Goal: Task Accomplishment & Management: Use online tool/utility

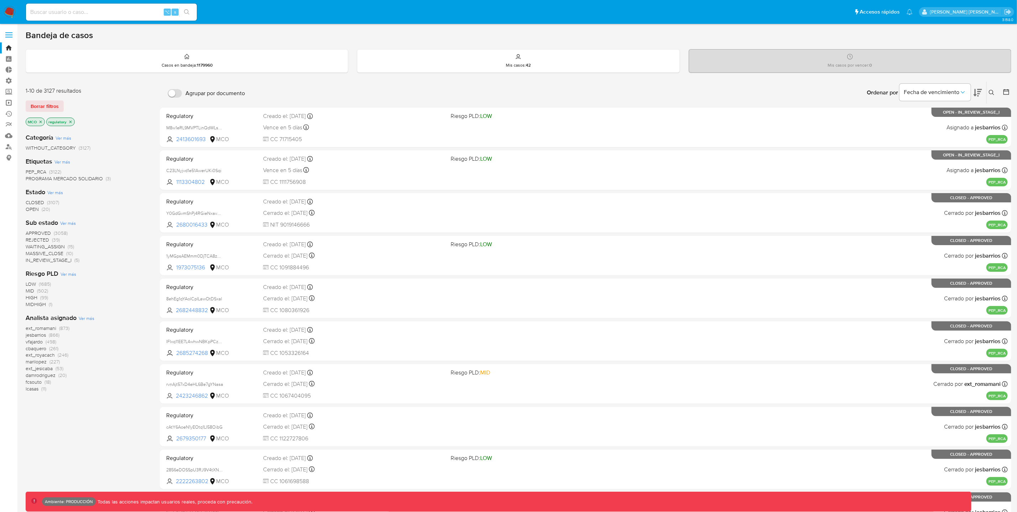
click at [10, 101] on link "Operaciones masivas" at bounding box center [42, 102] width 85 height 11
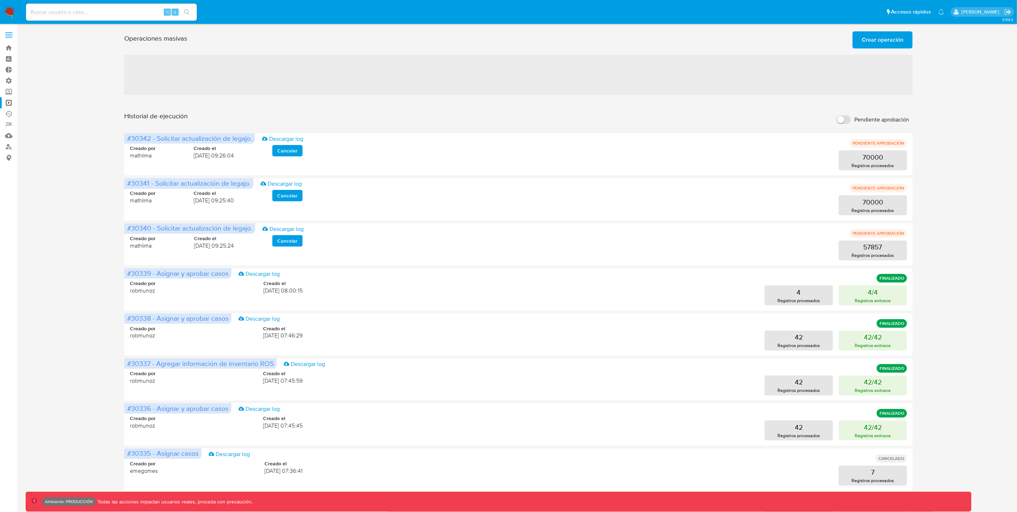
click at [892, 41] on span "Crear operación" at bounding box center [883, 40] width 42 height 16
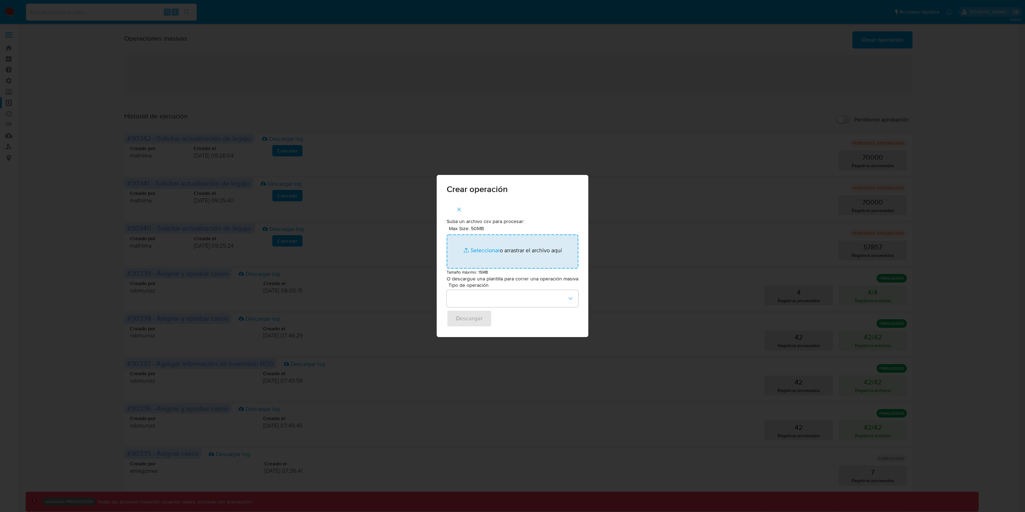
click at [478, 251] on input "Max Size: 50MB Seleccionar archivos" at bounding box center [513, 251] width 132 height 34
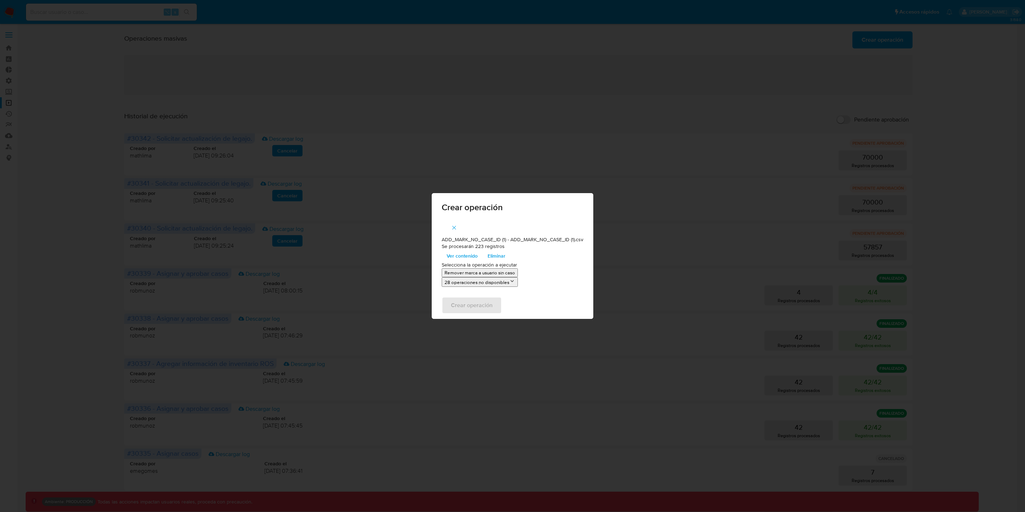
click at [471, 256] on span "Ver contenido" at bounding box center [462, 256] width 31 height 10
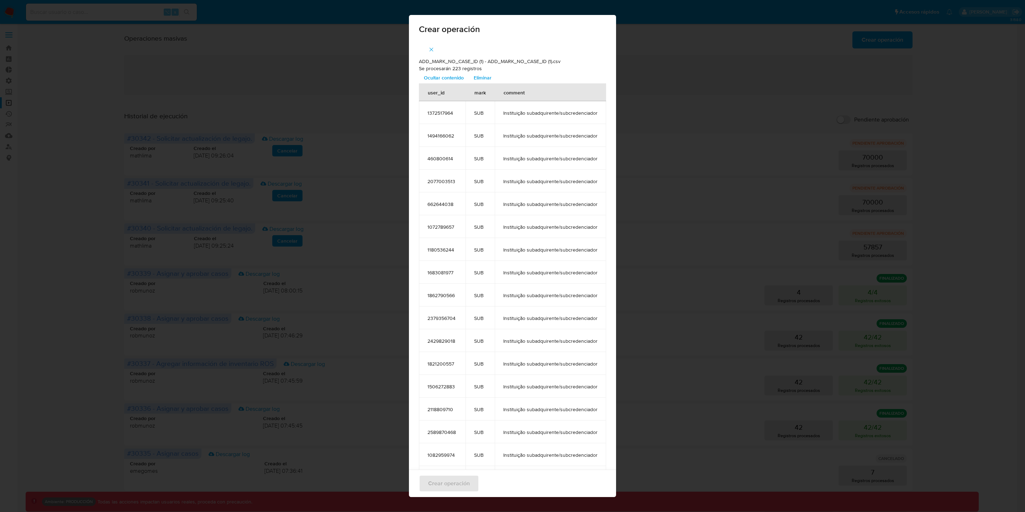
click at [495, 204] on td "Instituição subadquirente/subcredenciador" at bounding box center [550, 203] width 111 height 23
drag, startPoint x: 586, startPoint y: 272, endPoint x: 531, endPoint y: 279, distance: 56.1
click at [529, 273] on span "Instituição subadquirente/subcredenciador" at bounding box center [550, 272] width 94 height 6
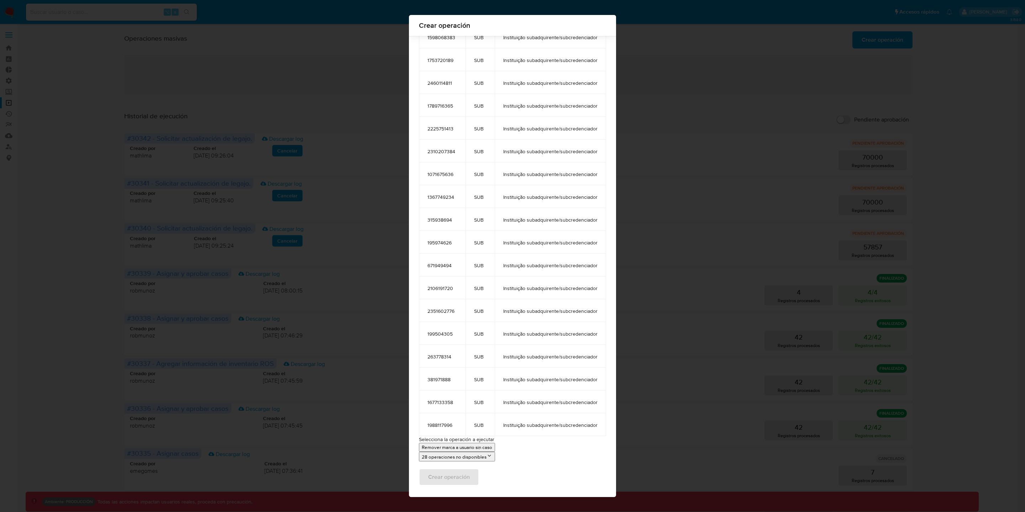
scroll to position [4742, 0]
click at [478, 446] on p "Remover marca a usuario sin caso" at bounding box center [457, 446] width 70 height 7
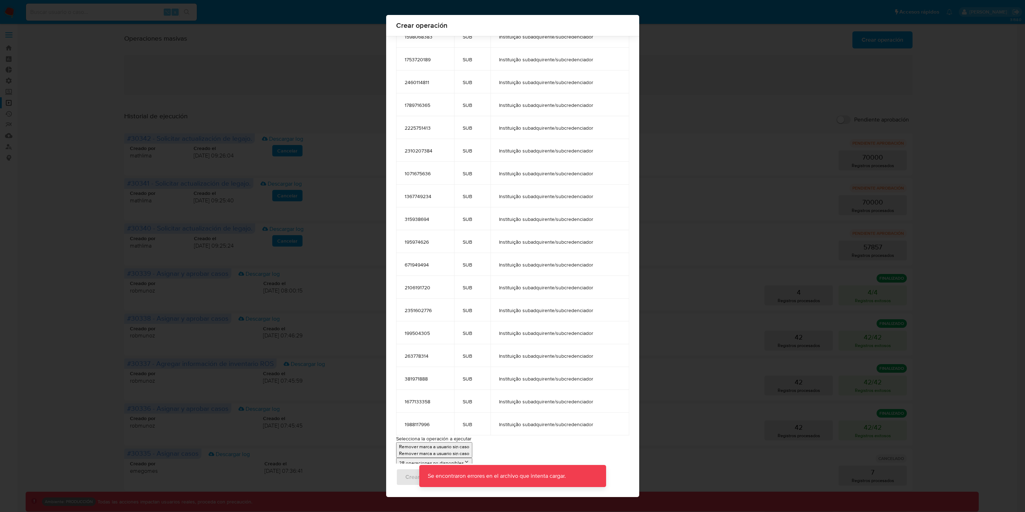
click at [546, 412] on td "Instituição subadquirente/subcredenciador" at bounding box center [560, 423] width 139 height 23
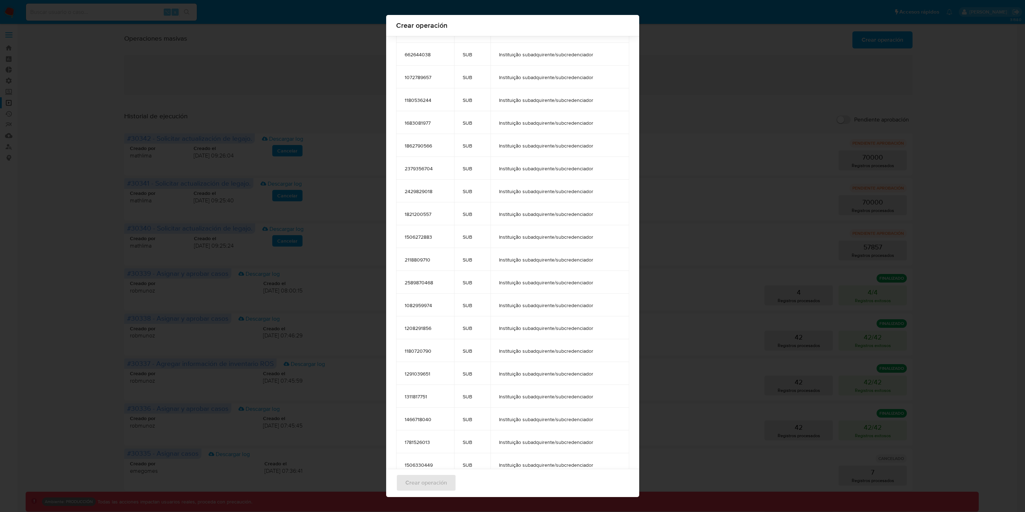
scroll to position [0, 0]
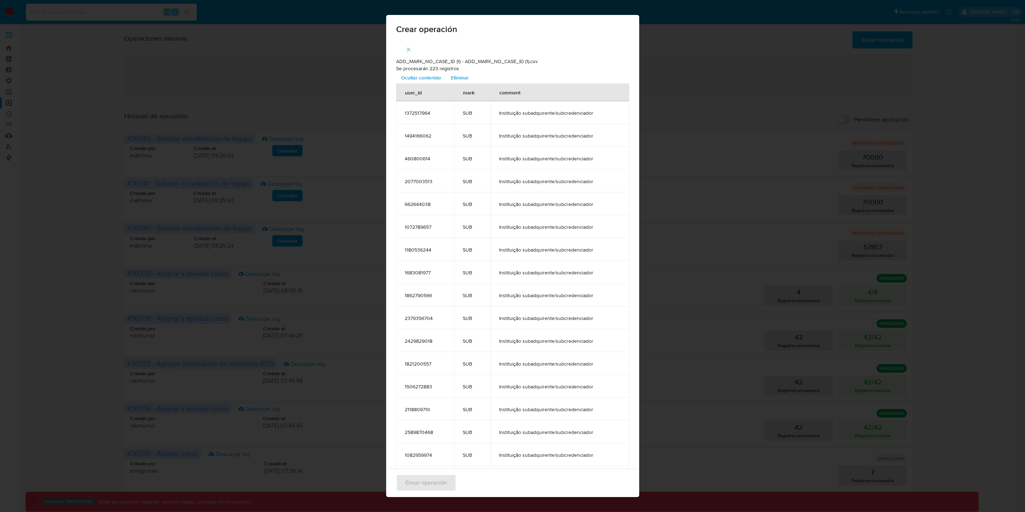
click at [406, 51] on icon "button" at bounding box center [409, 49] width 6 height 6
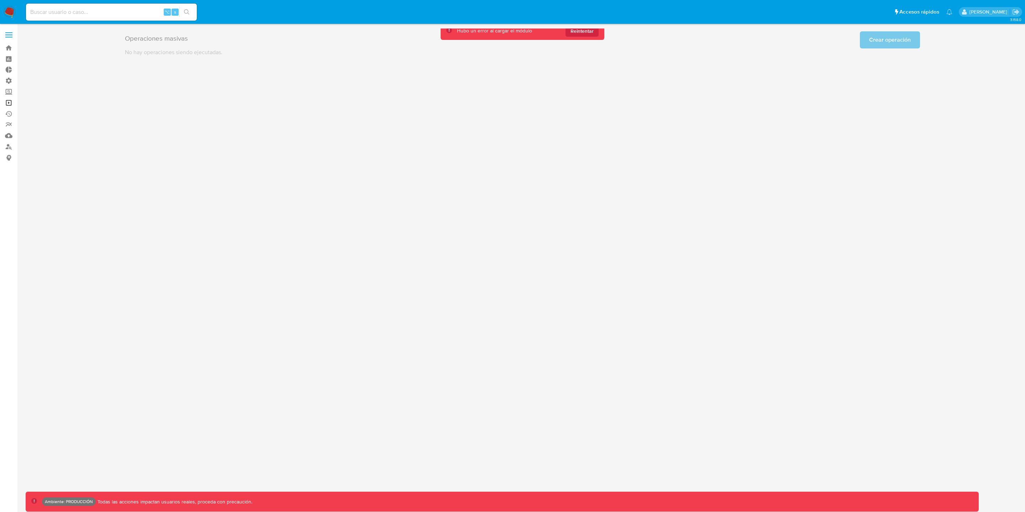
click at [6, 102] on link "Operaciones masivas" at bounding box center [42, 102] width 85 height 11
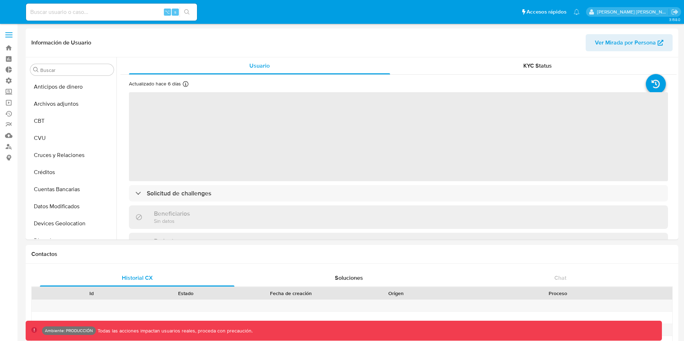
select select "10"
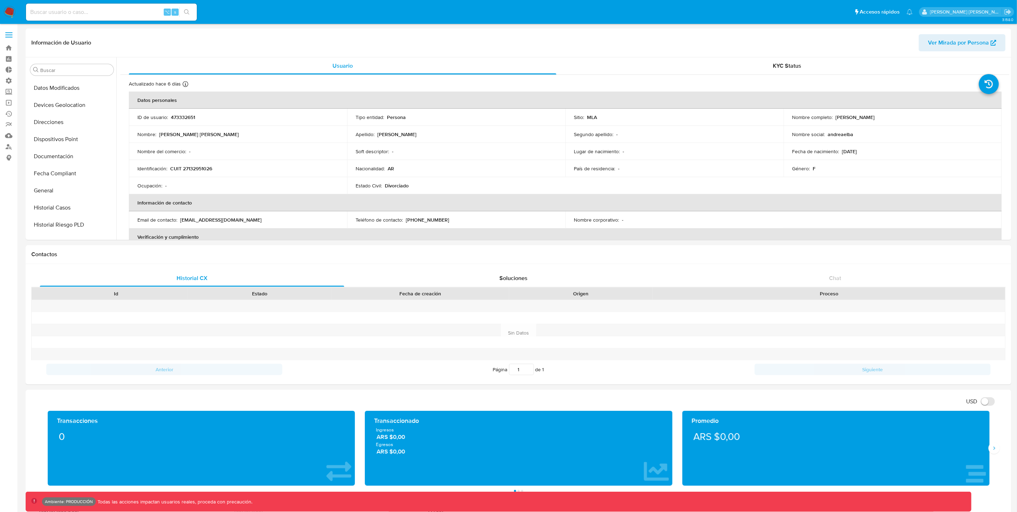
scroll to position [335, 0]
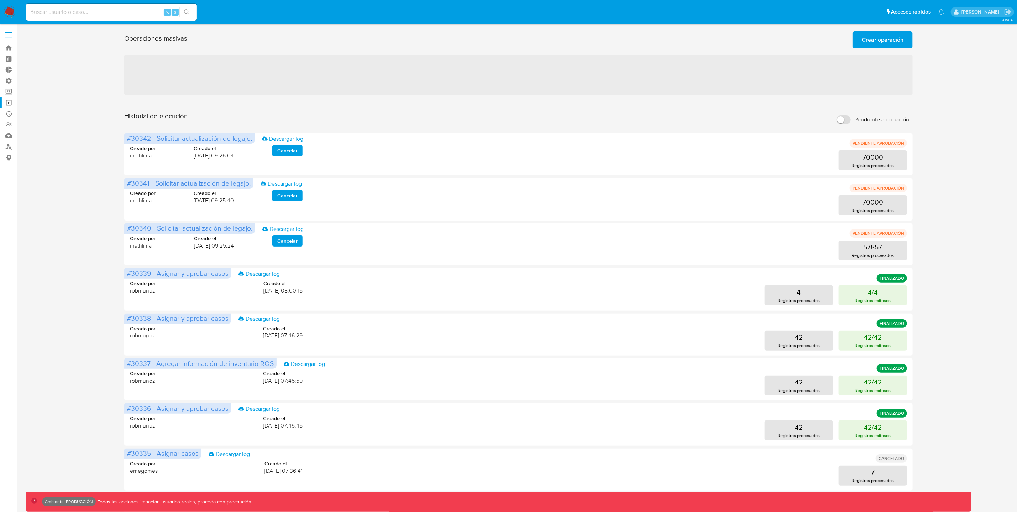
click at [898, 41] on span "Crear operación" at bounding box center [883, 40] width 42 height 16
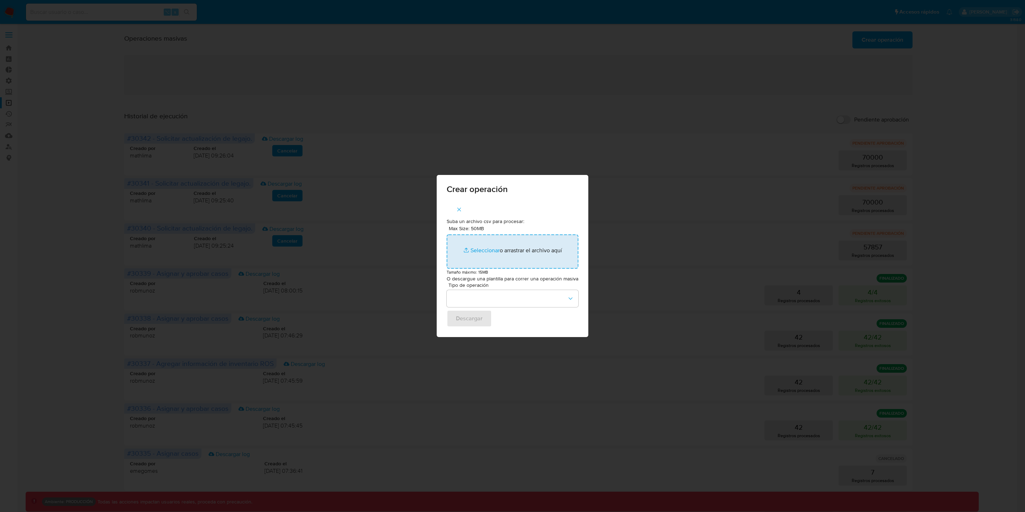
click at [495, 254] on input "Max Size: 50MB Seleccionar archivos" at bounding box center [513, 251] width 132 height 34
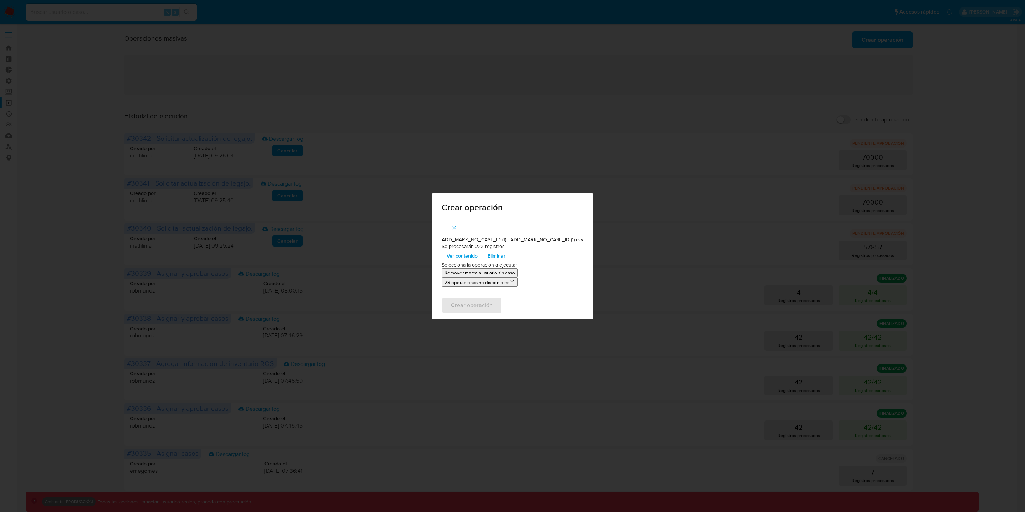
click at [485, 273] on p "Remover marca a usuario sin caso" at bounding box center [480, 272] width 70 height 7
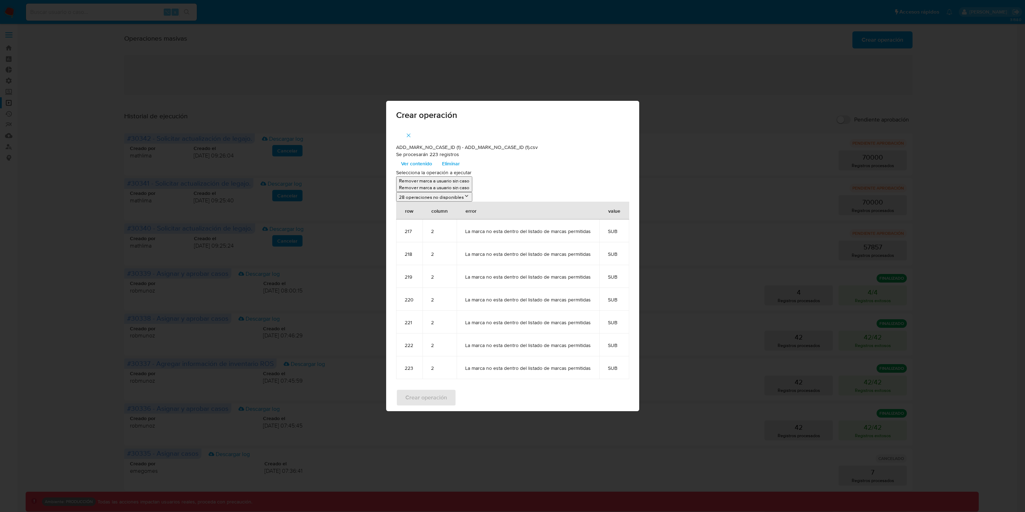
click at [411, 135] on icon "button" at bounding box center [409, 135] width 6 height 6
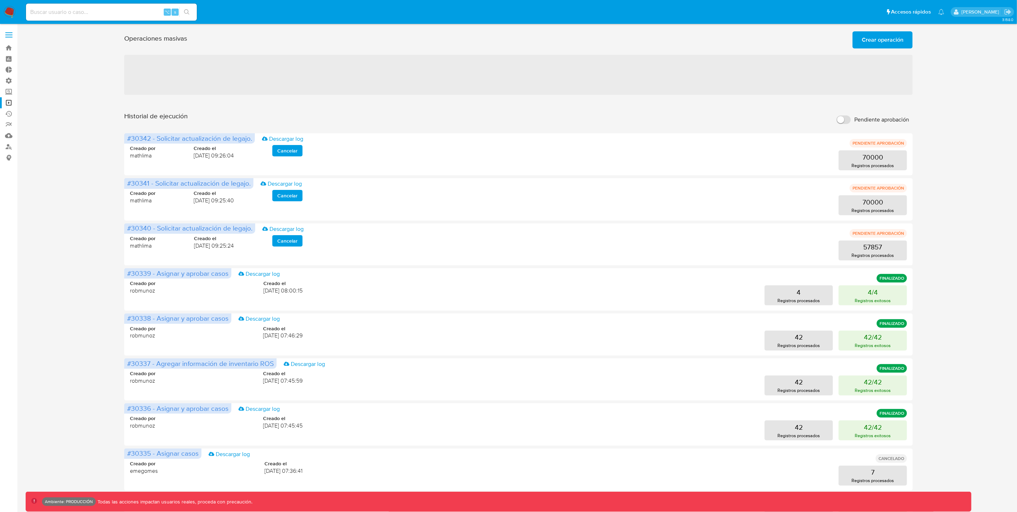
click at [899, 40] on span "Crear operación" at bounding box center [883, 40] width 42 height 16
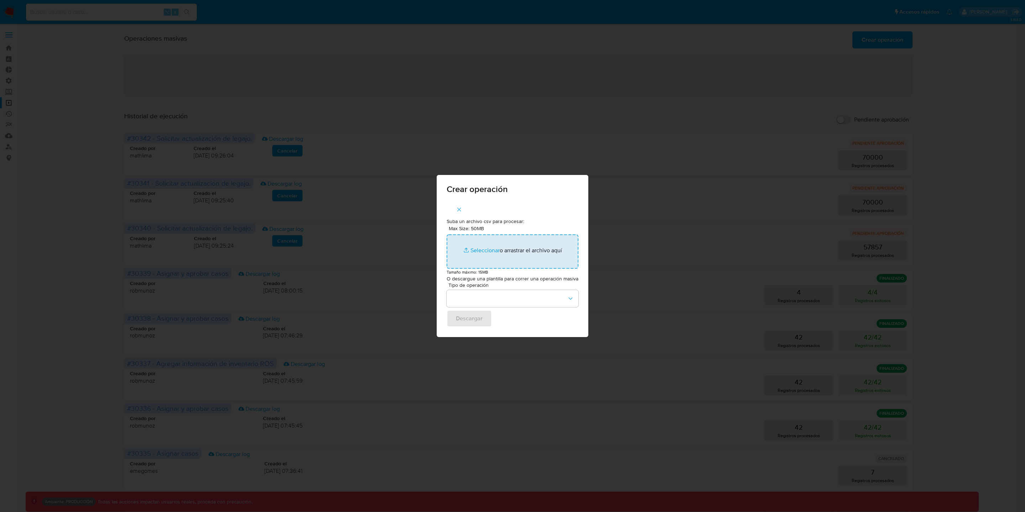
click at [482, 250] on input "Max Size: 50MB Seleccionar archivos" at bounding box center [513, 251] width 132 height 34
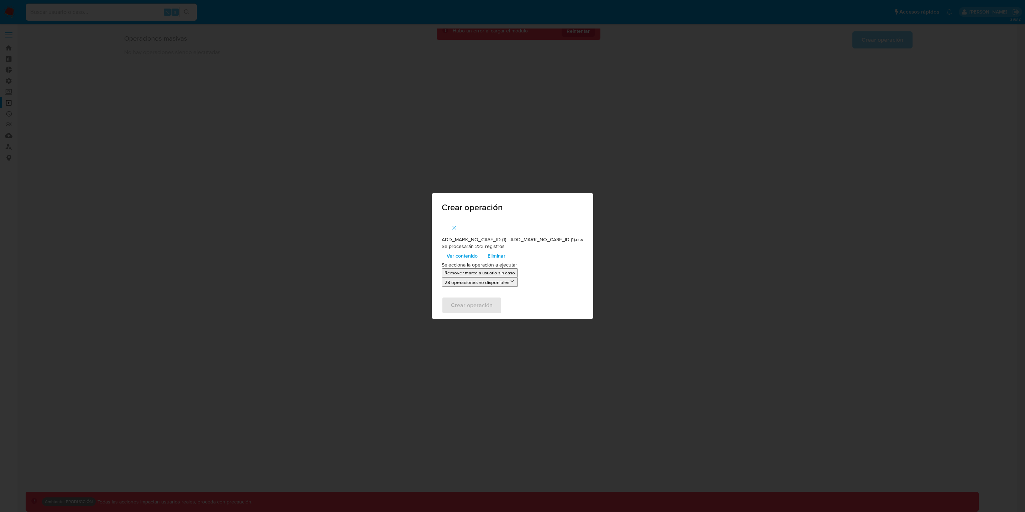
drag, startPoint x: 513, startPoint y: 281, endPoint x: 544, endPoint y: 286, distance: 31.7
click at [544, 286] on li "28 operaciones no disponibles" at bounding box center [513, 282] width 142 height 10
click at [461, 255] on span "Ver contenido" at bounding box center [462, 256] width 31 height 10
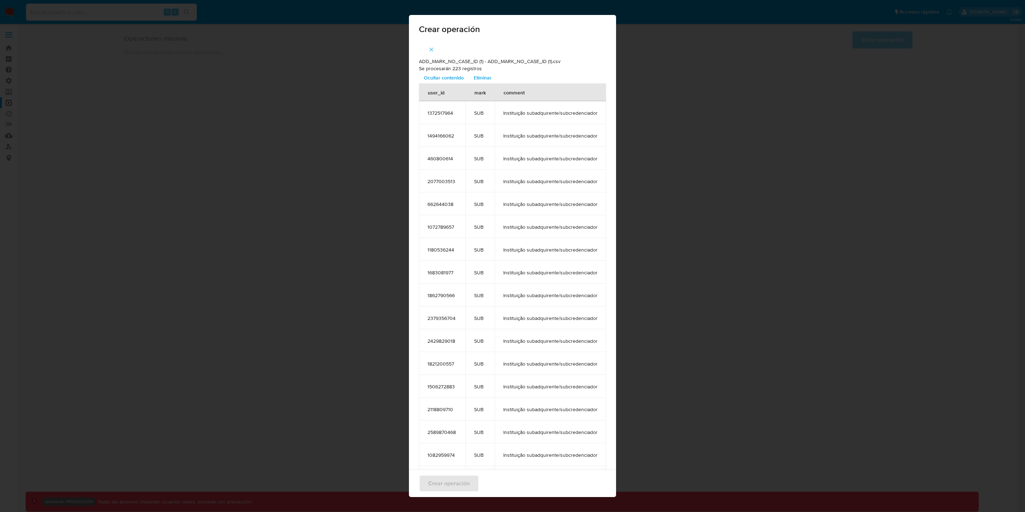
click at [448, 77] on span "Ocultar contenido" at bounding box center [444, 78] width 40 height 10
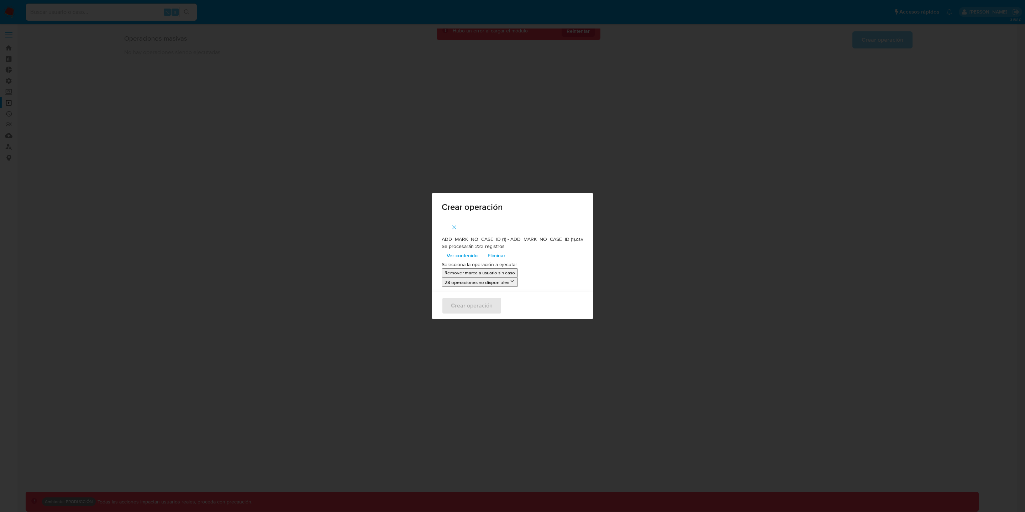
click at [511, 280] on icon at bounding box center [512, 281] width 6 height 6
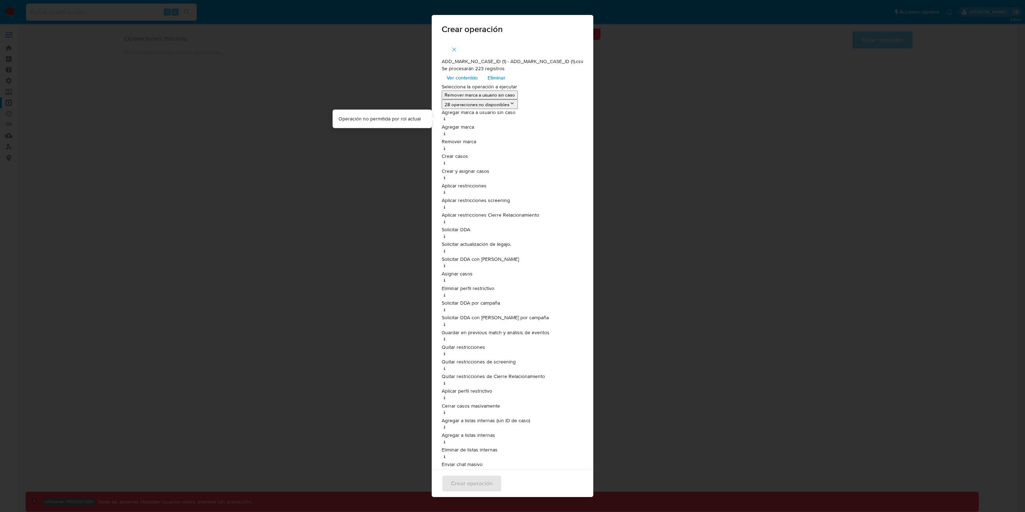
click at [345, 149] on div "Crear operación ADD_MARK_NO_CASE_ID (1) - ADD_MARK_NO_CASE_ID (1).csv Se proces…" at bounding box center [512, 256] width 1025 height 512
click at [451, 48] on icon "button" at bounding box center [454, 49] width 6 height 6
